Goal: Task Accomplishment & Management: Manage account settings

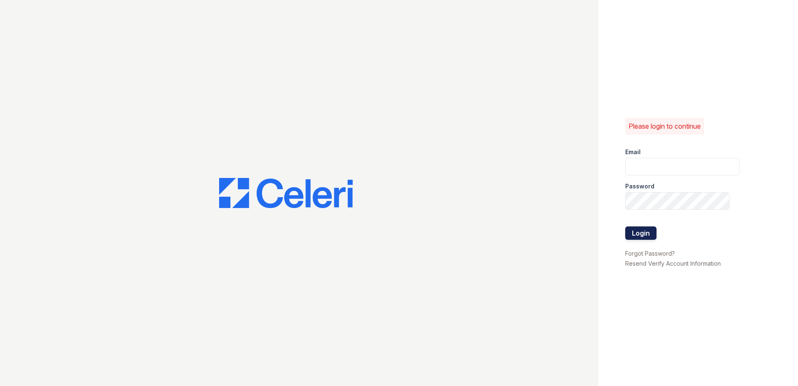
type input "[EMAIL_ADDRESS][DOMAIN_NAME]"
click at [634, 231] on button "Login" at bounding box center [640, 232] width 31 height 13
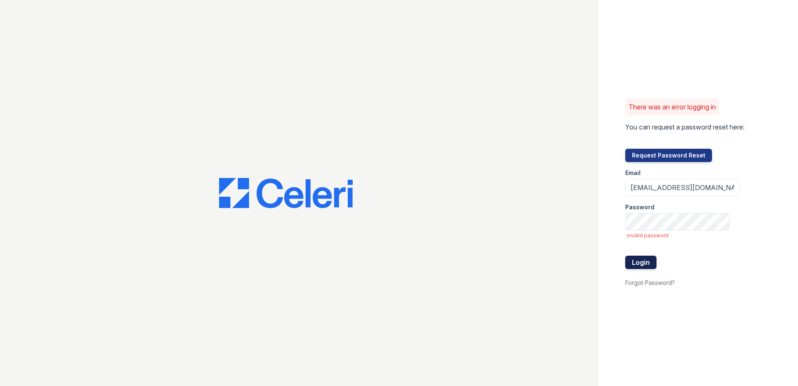
click at [637, 265] on button "Login" at bounding box center [640, 261] width 31 height 13
